Goal: Information Seeking & Learning: Learn about a topic

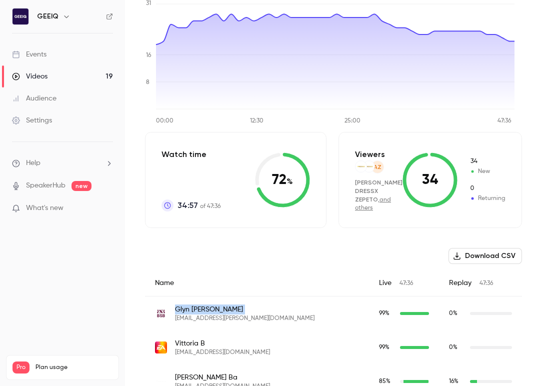
scroll to position [140, 0]
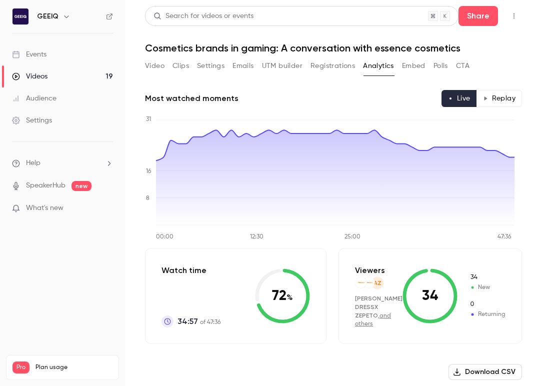
click at [523, 193] on main "Search for videos or events Share Cosmetics brands in gaming: A conversation wi…" at bounding box center [333, 193] width 417 height 386
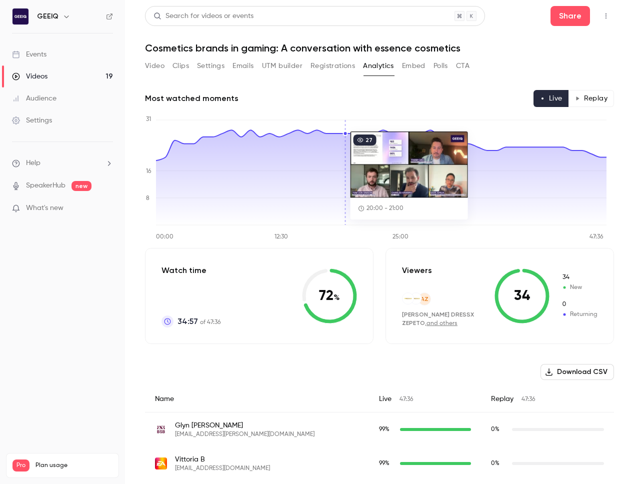
click at [330, 66] on button "Registrations" at bounding box center [333, 66] width 45 height 16
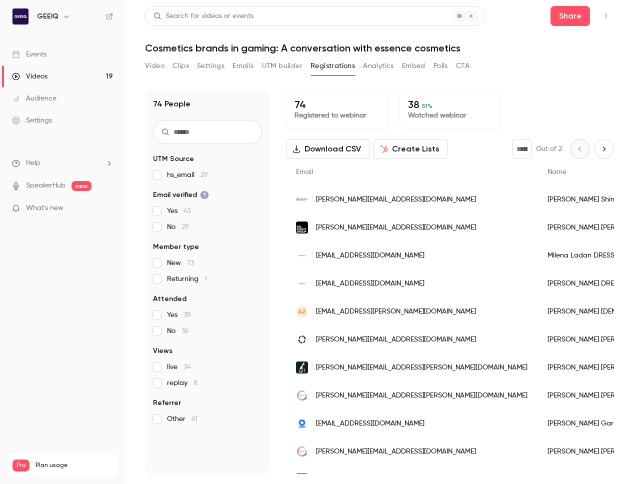
click at [542, 143] on button "Next page" at bounding box center [604, 149] width 20 height 20
type input "*"
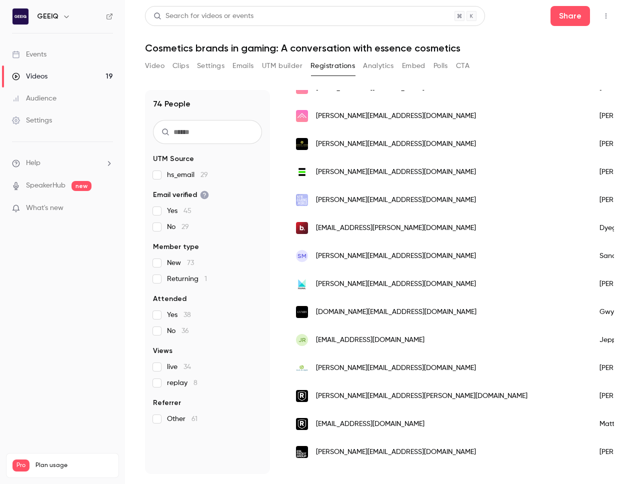
scroll to position [391, 0]
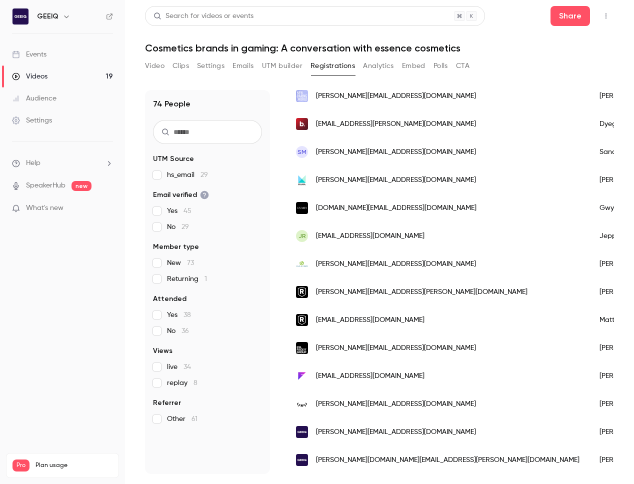
click at [387, 205] on span "[DOMAIN_NAME][EMAIL_ADDRESS][DOMAIN_NAME]" at bounding box center [396, 208] width 161 height 11
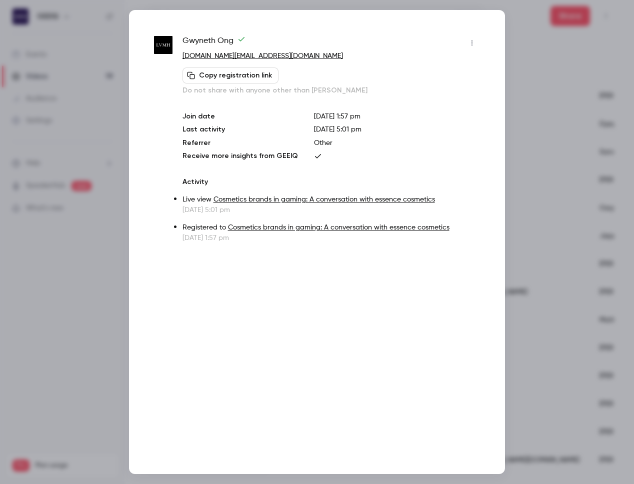
click at [163, 47] on img at bounding box center [163, 45] width 19 height 19
click at [278, 179] on p "Activity" at bounding box center [332, 182] width 298 height 10
click at [283, 202] on link "Cosmetics brands in gaming: A conversation with essence cosmetics" at bounding box center [325, 199] width 222 height 7
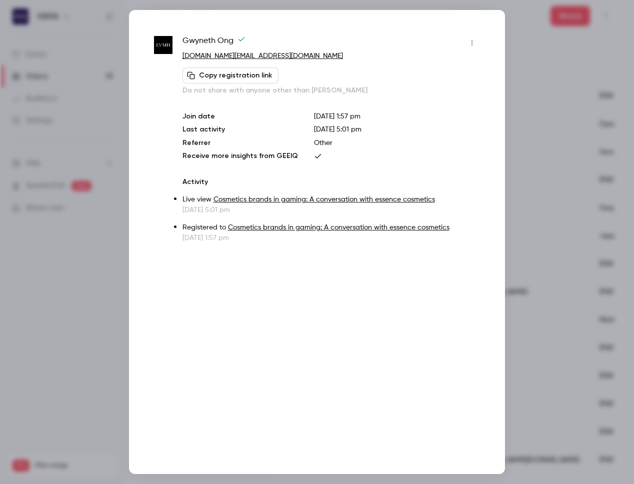
click at [542, 90] on div at bounding box center [317, 242] width 634 height 484
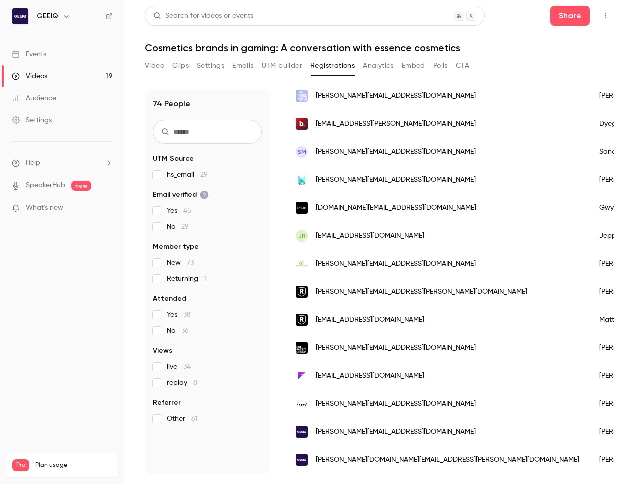
click at [392, 66] on button "Analytics" at bounding box center [378, 66] width 31 height 16
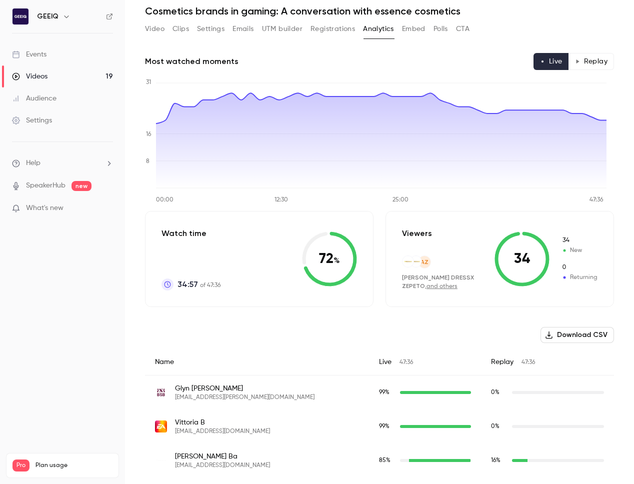
scroll to position [62, 0]
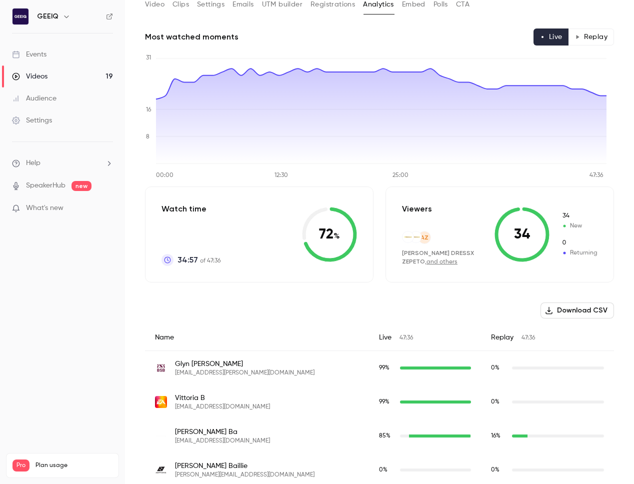
drag, startPoint x: 204, startPoint y: 377, endPoint x: 215, endPoint y: 388, distance: 15.2
click at [204, 377] on div "[PERSON_NAME] [PERSON_NAME][EMAIL_ADDRESS][PERSON_NAME][DOMAIN_NAME]" at bounding box center [257, 368] width 224 height 35
click at [383, 359] on div "99 %" at bounding box center [425, 368] width 112 height 35
click at [383, 364] on div "99 %" at bounding box center [425, 368] width 92 height 9
click at [407, 369] on div "glyn.atwal@bsb-education.com" at bounding box center [435, 368] width 71 height 3
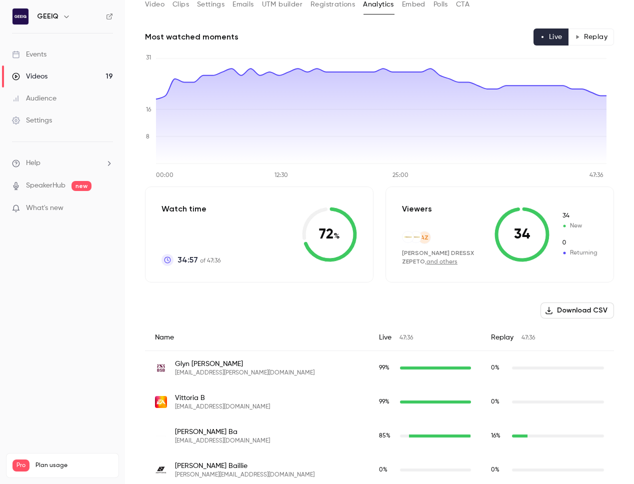
click at [407, 369] on div "glyn.atwal@bsb-education.com" at bounding box center [435, 368] width 71 height 3
click at [400, 367] on div "glyn.atwal@bsb-education.com" at bounding box center [435, 368] width 71 height 3
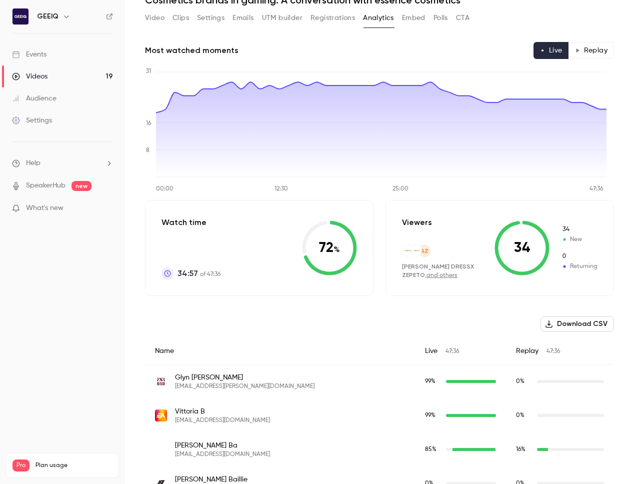
scroll to position [0, 0]
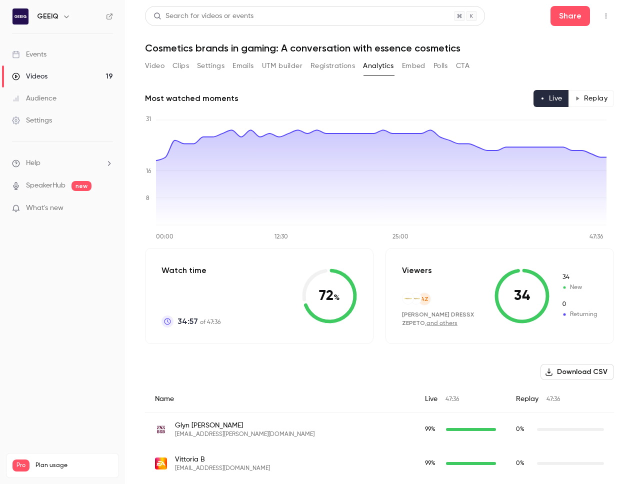
click at [335, 67] on button "Registrations" at bounding box center [333, 66] width 45 height 16
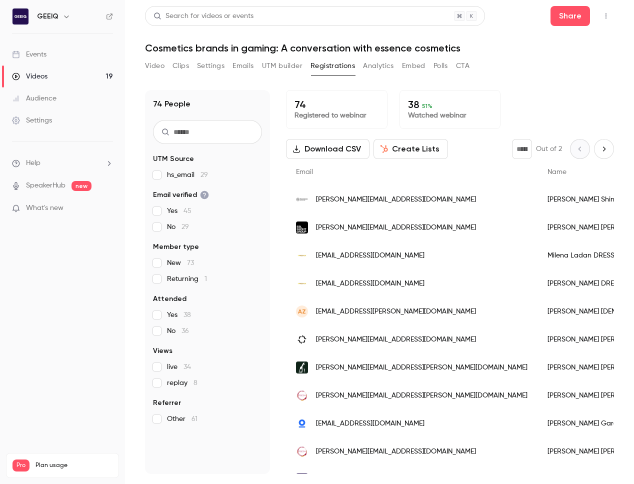
click at [525, 96] on div "74 Registered to webinar 38 51 % Watched webinar" at bounding box center [450, 109] width 328 height 39
click at [542, 122] on div "74 Registered to webinar 38 51 % Watched webinar" at bounding box center [450, 109] width 328 height 39
click at [343, 66] on button "Registrations" at bounding box center [333, 66] width 45 height 16
click at [368, 61] on button "Analytics" at bounding box center [378, 66] width 31 height 16
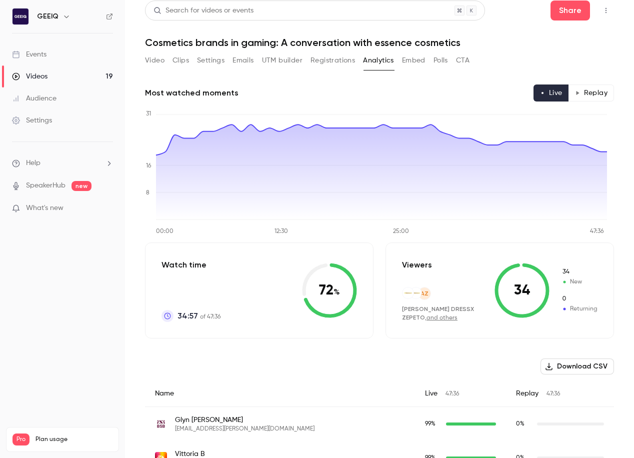
scroll to position [6, 0]
click at [495, 279] on icon at bounding box center [522, 290] width 55 height 55
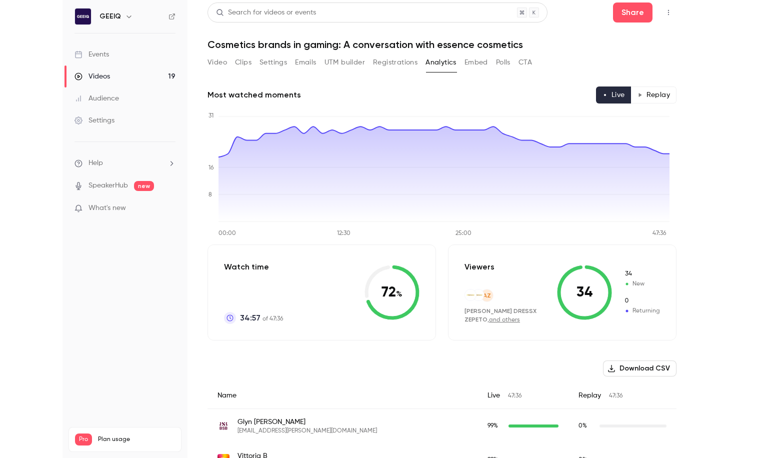
scroll to position [0, 0]
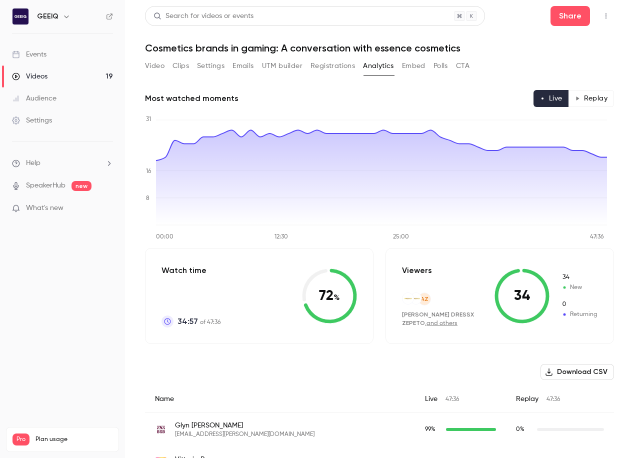
click at [542, 225] on main "Search for videos or events Share Cosmetics brands in gaming: A conversation wi…" at bounding box center [379, 229] width 509 height 458
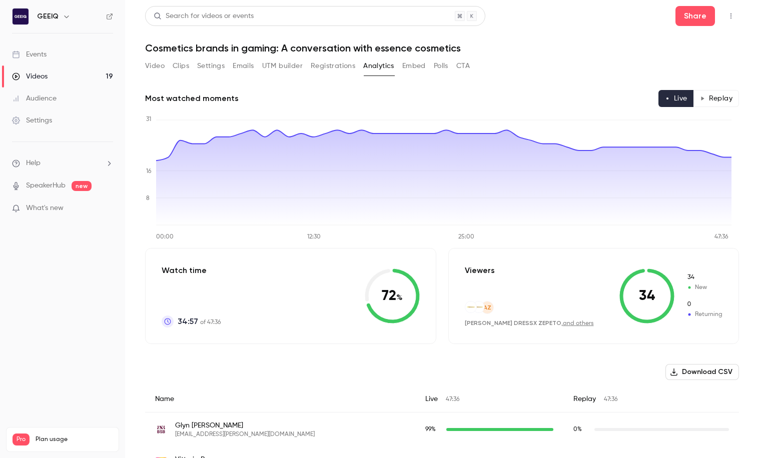
click at [444, 67] on button "Polls" at bounding box center [441, 66] width 15 height 16
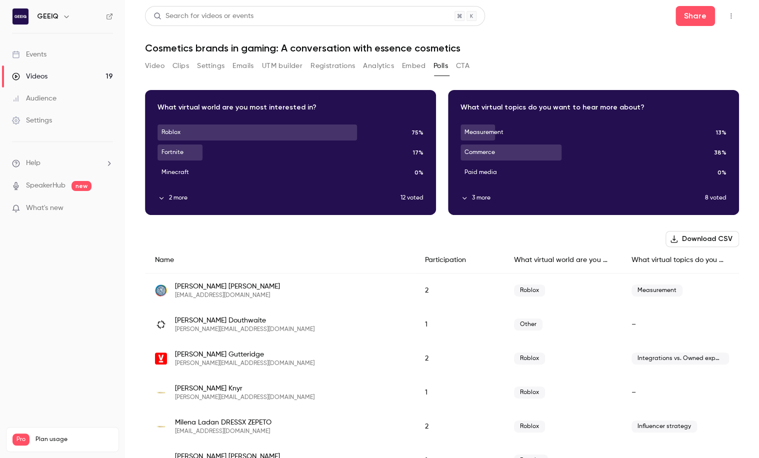
click at [171, 201] on button "2 more" at bounding box center [279, 198] width 243 height 9
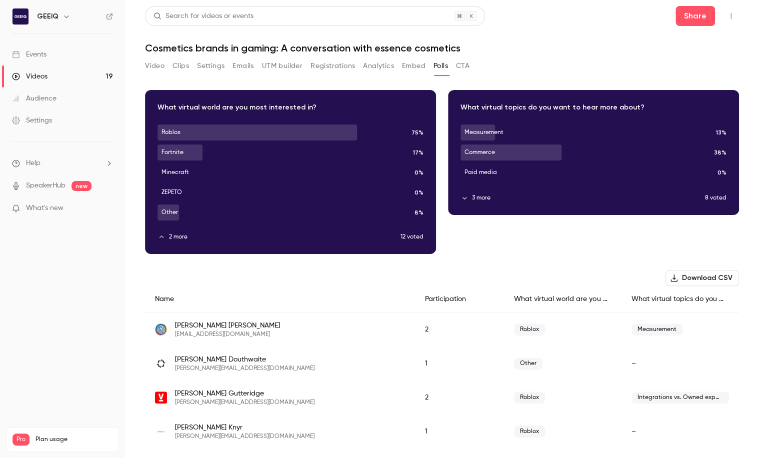
click at [542, 206] on div "Download image" at bounding box center [594, 153] width 290 height 124
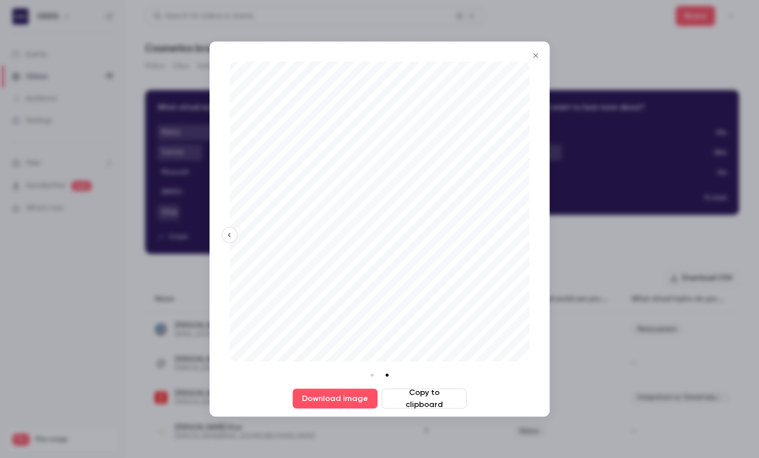
click at [539, 59] on icon "Close" at bounding box center [536, 56] width 12 height 8
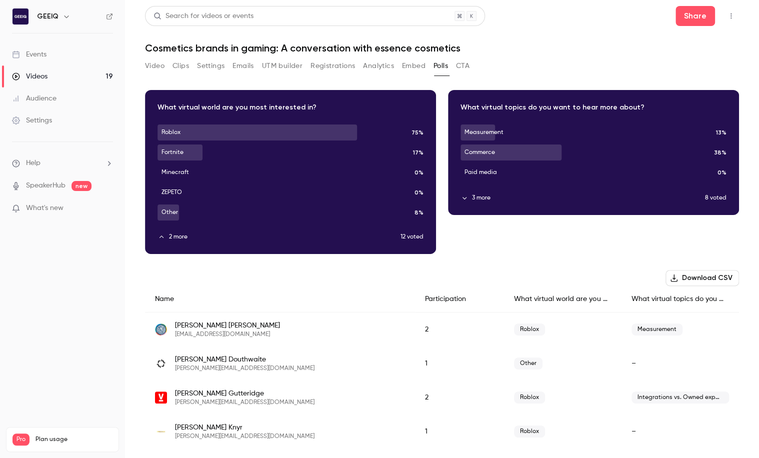
click at [461, 202] on button "3 more" at bounding box center [583, 198] width 245 height 9
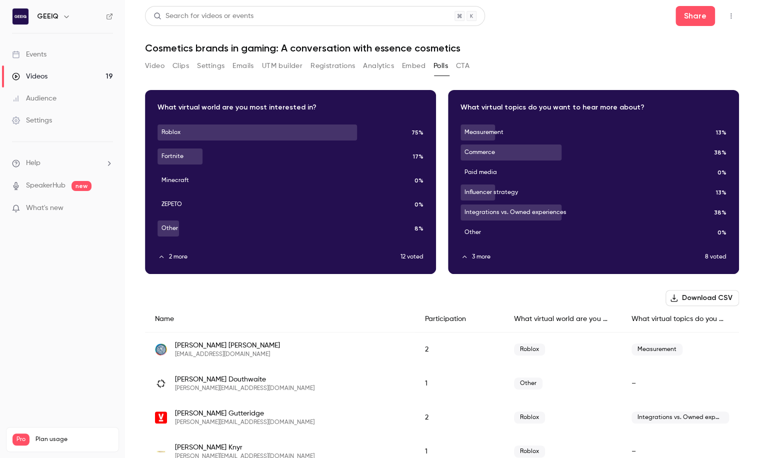
click at [467, 67] on button "CTA" at bounding box center [463, 66] width 14 height 16
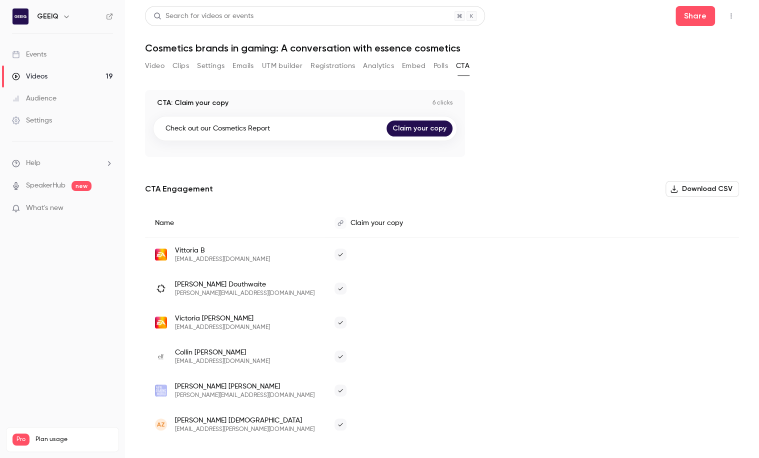
click at [438, 66] on button "Polls" at bounding box center [441, 66] width 15 height 16
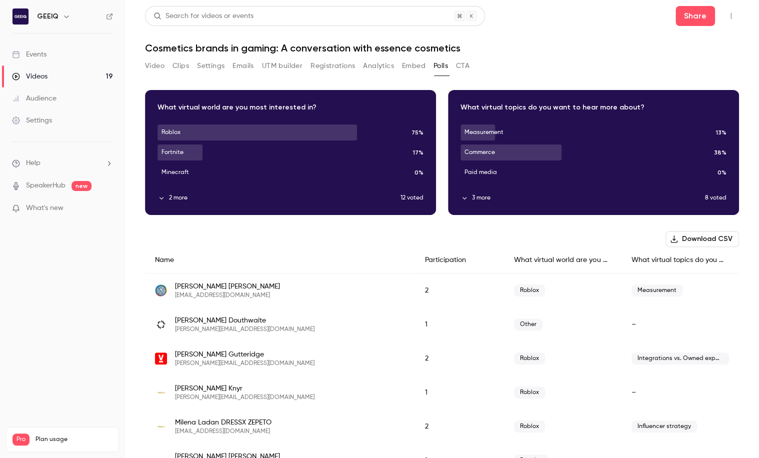
click at [466, 67] on button "CTA" at bounding box center [463, 66] width 14 height 16
